Goal: Navigation & Orientation: Find specific page/section

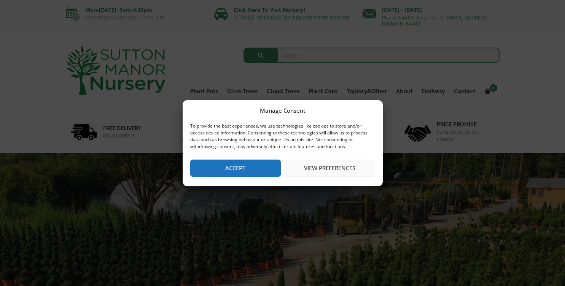
click at [234, 169] on button "Accept" at bounding box center [235, 167] width 91 height 17
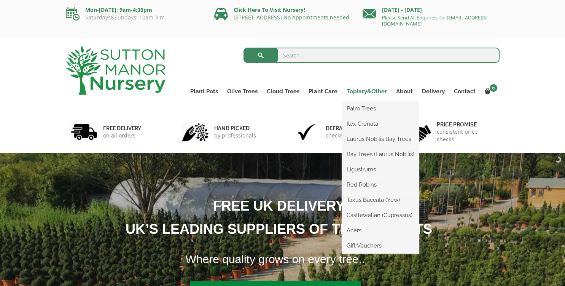
click at [365, 90] on link "Topiary&Other" at bounding box center [366, 91] width 49 height 11
click at [363, 184] on link "Red Robins" at bounding box center [380, 184] width 77 height 11
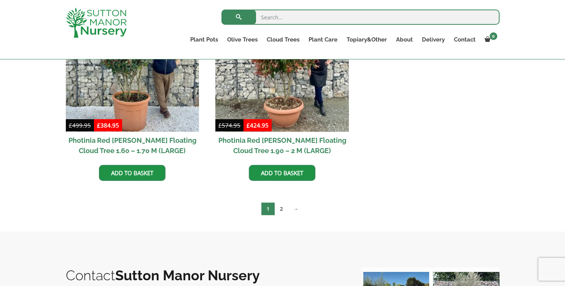
scroll to position [398, 0]
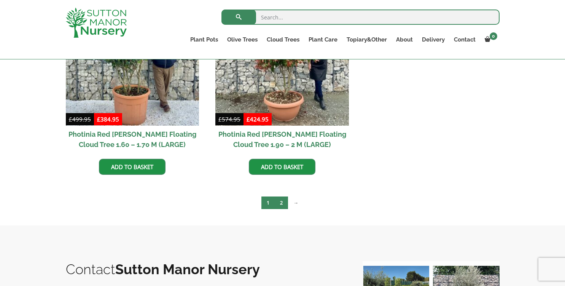
click at [282, 203] on link "2" at bounding box center [281, 202] width 13 height 13
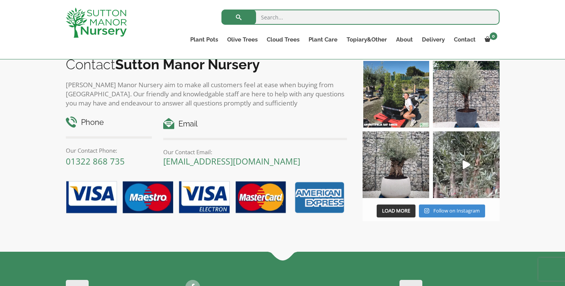
scroll to position [272, 0]
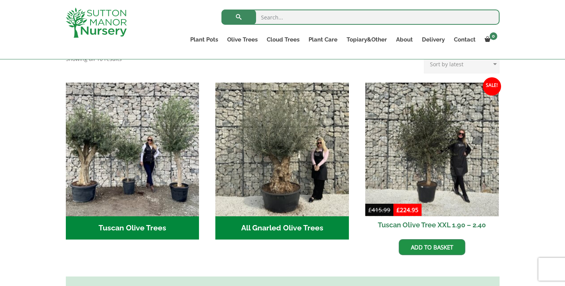
scroll to position [261, 0]
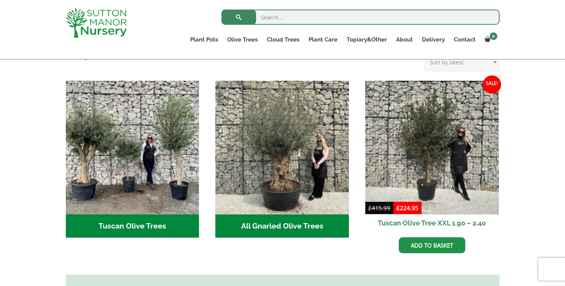
click at [101, 156] on img "Visit product category Tuscan Olive Trees" at bounding box center [133, 148] width 134 height 134
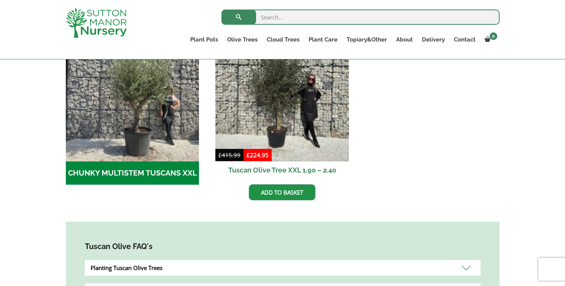
scroll to position [201, 0]
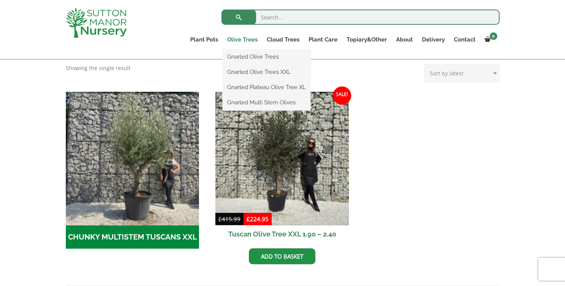
click at [246, 38] on link "Olive Trees" at bounding box center [243, 39] width 40 height 11
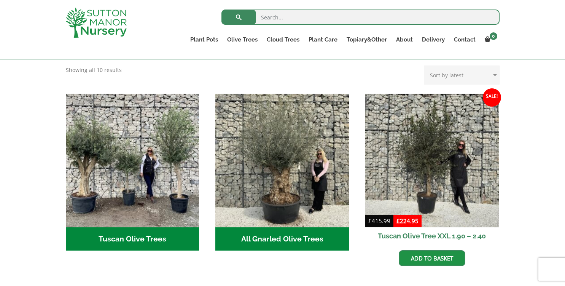
scroll to position [249, 0]
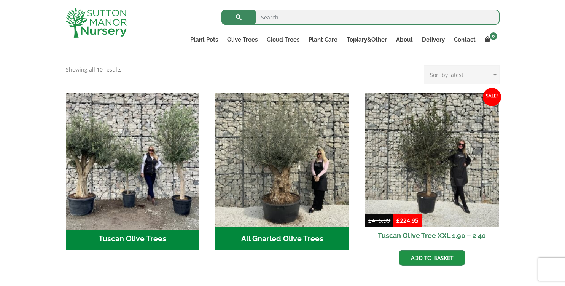
click at [168, 166] on img "Visit product category Tuscan Olive Trees" at bounding box center [132, 160] width 140 height 140
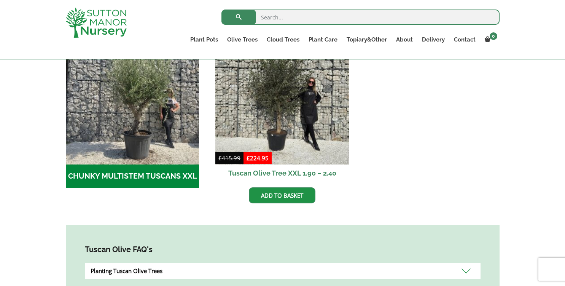
scroll to position [278, 0]
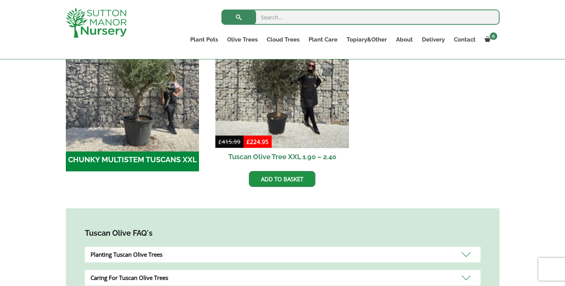
click at [167, 137] on img "Visit product category CHUNKY MULTISTEM TUSCANS XXL" at bounding box center [132, 81] width 140 height 140
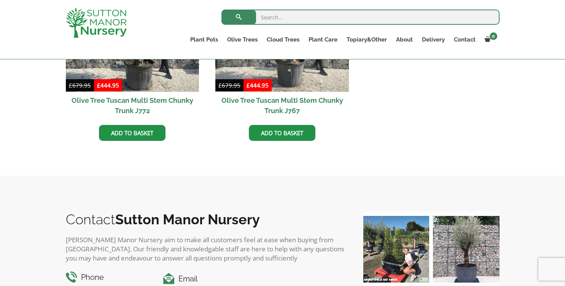
scroll to position [537, 0]
